Goal: Find specific page/section: Find specific page/section

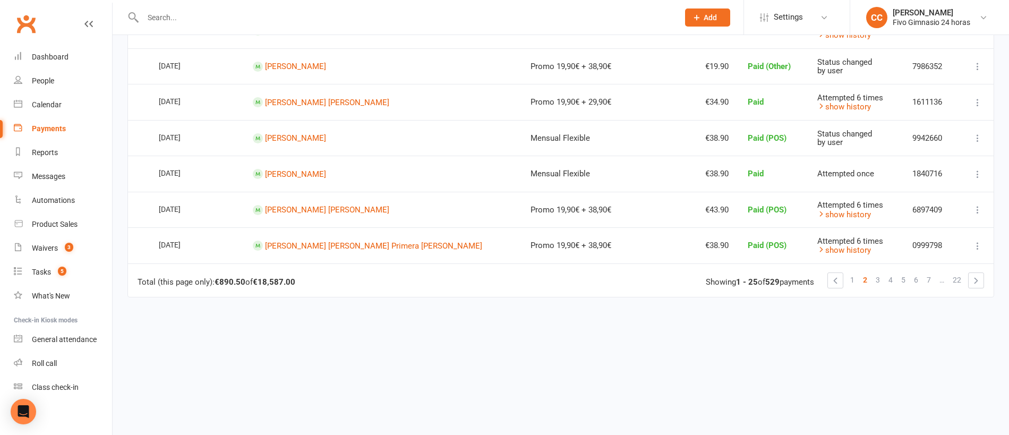
scroll to position [4, 0]
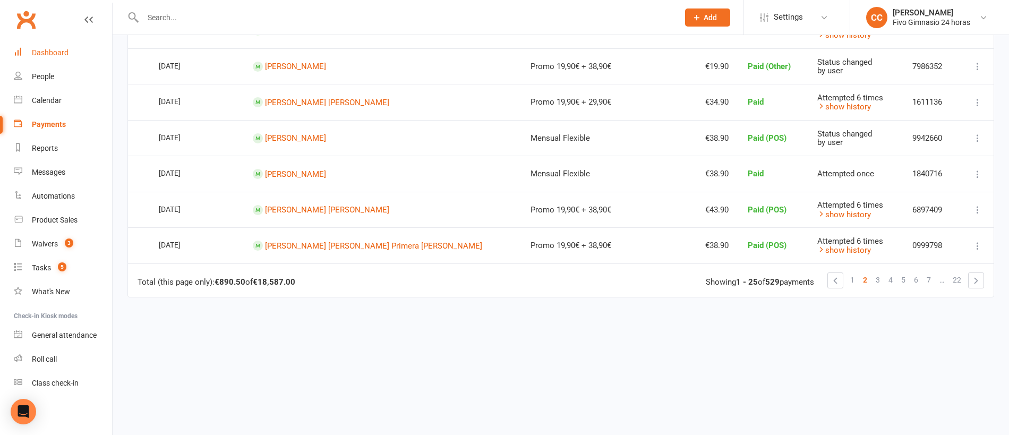
click at [45, 50] on div "Dashboard" at bounding box center [50, 52] width 37 height 8
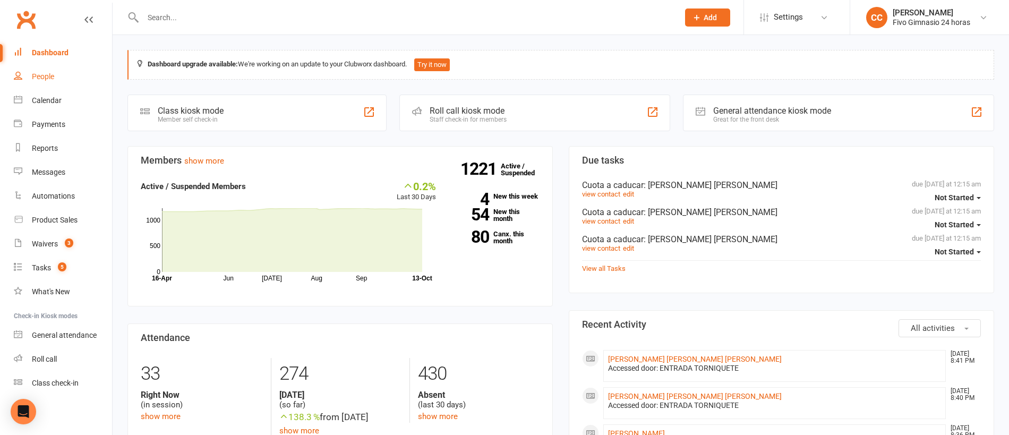
click at [49, 74] on div "People" at bounding box center [43, 76] width 22 height 8
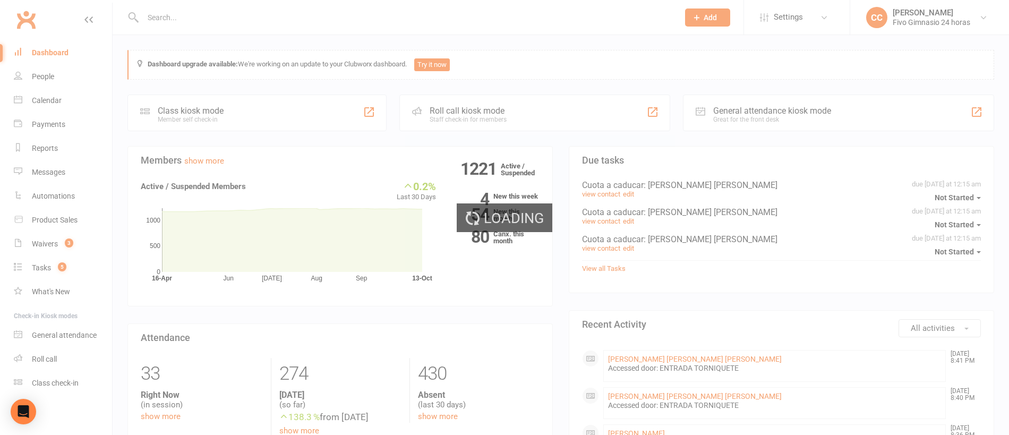
select select "100"
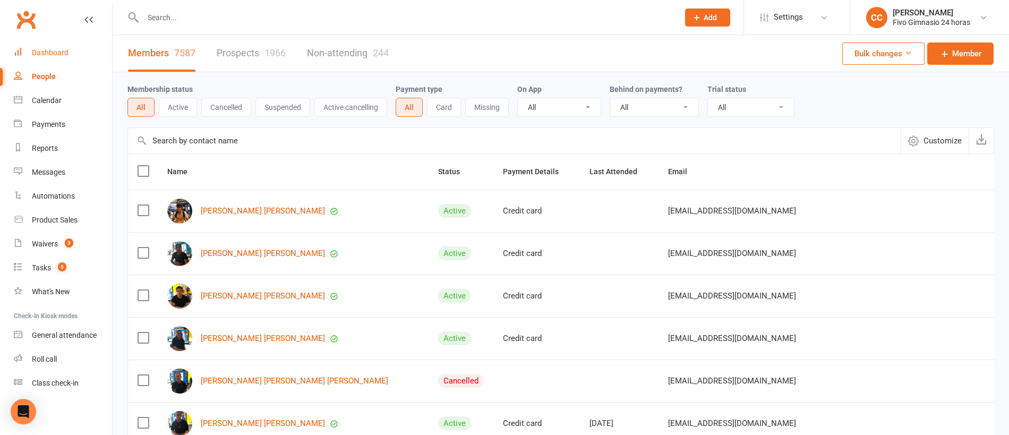
click at [42, 46] on link "Dashboard" at bounding box center [63, 53] width 98 height 24
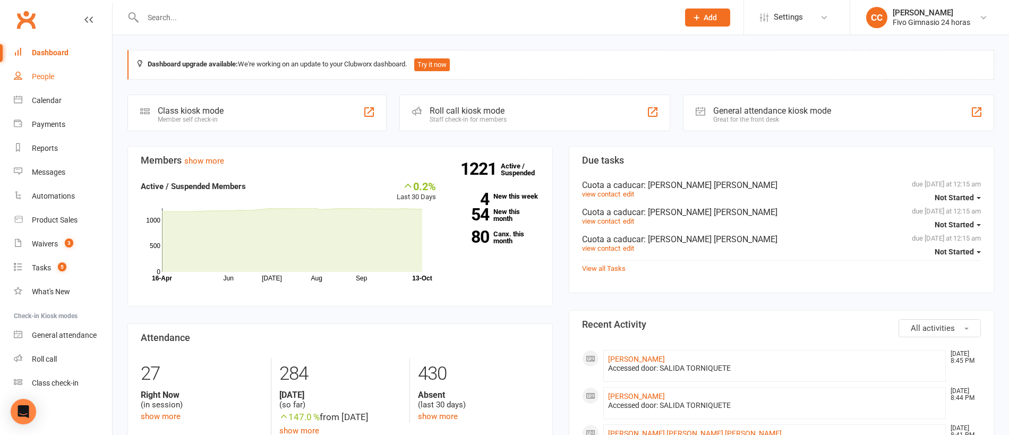
drag, startPoint x: 30, startPoint y: 73, endPoint x: 58, endPoint y: 70, distance: 28.3
click at [31, 73] on link "People" at bounding box center [63, 77] width 98 height 24
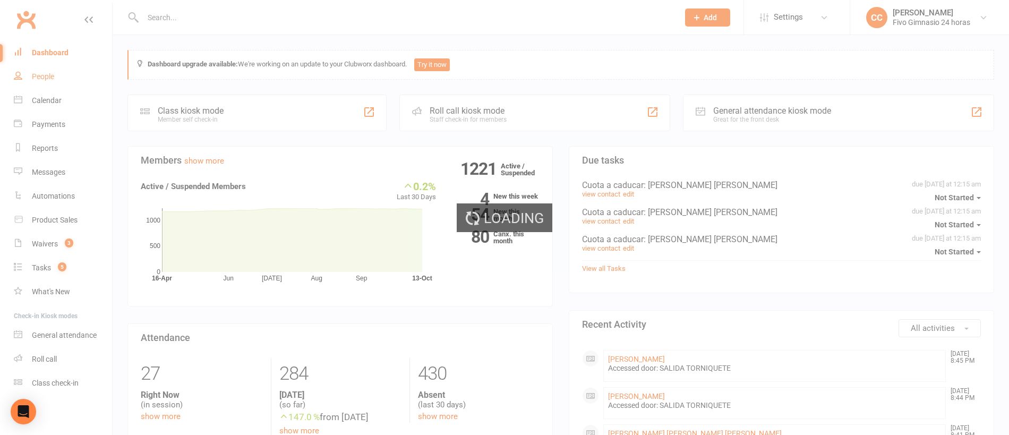
select select "100"
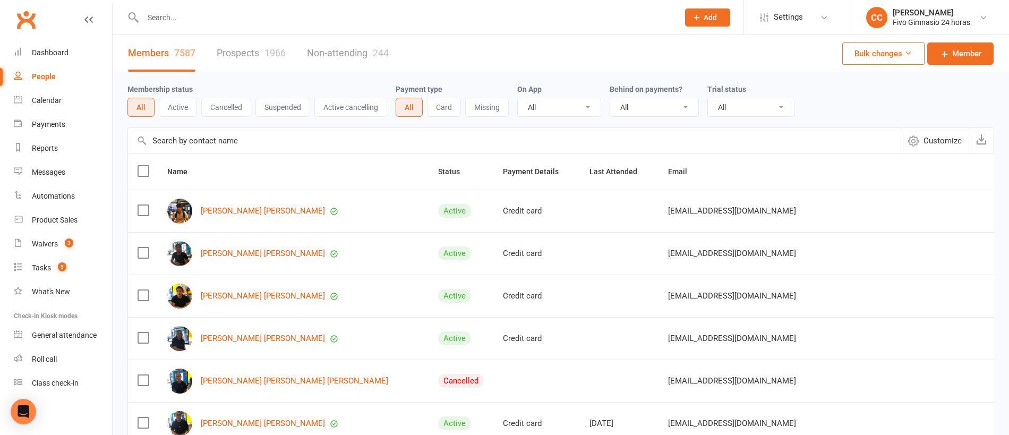
scroll to position [414, 0]
